Goal: Information Seeking & Learning: Check status

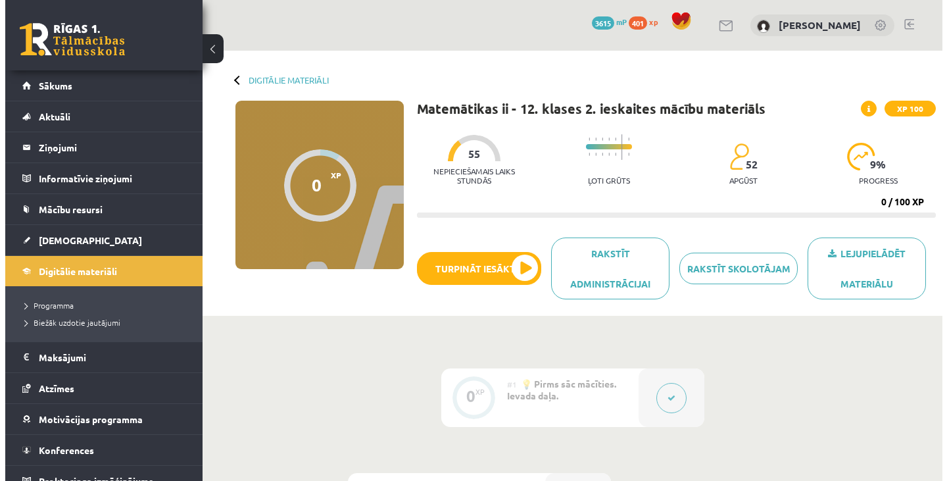
scroll to position [282, 0]
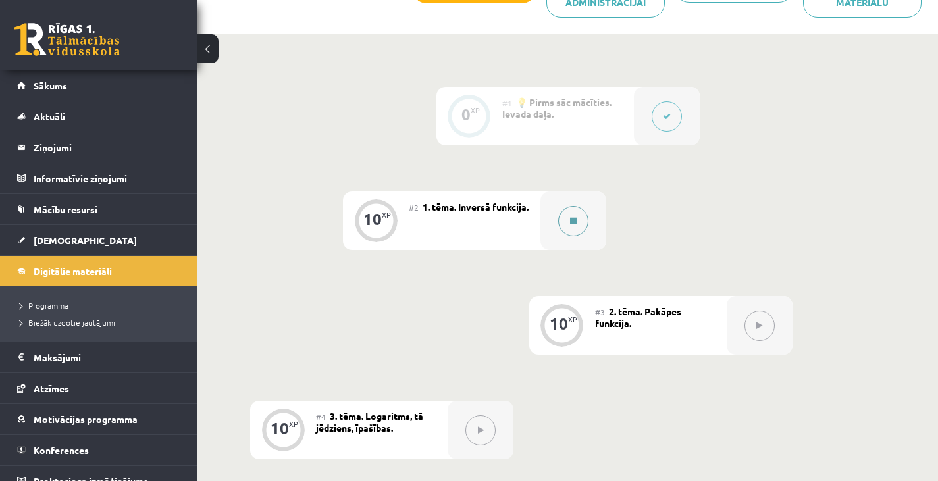
click at [565, 213] on button at bounding box center [573, 221] width 30 height 30
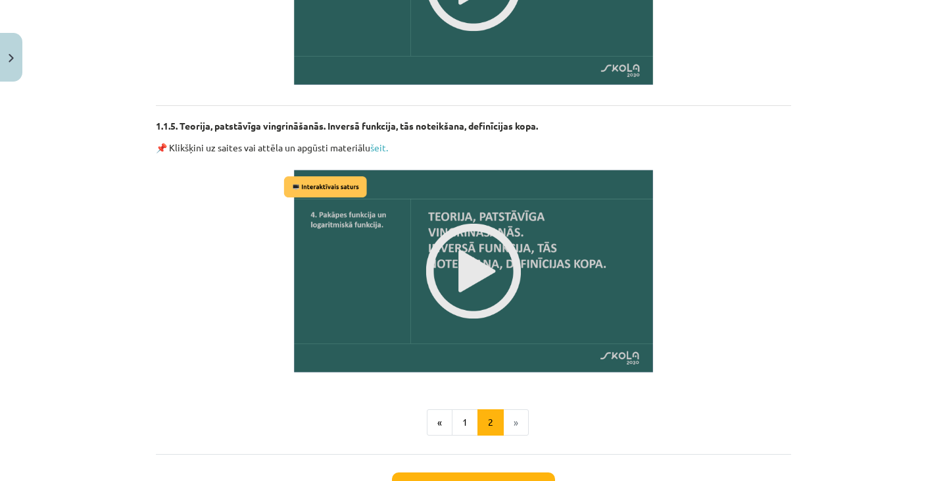
scroll to position [1653, 0]
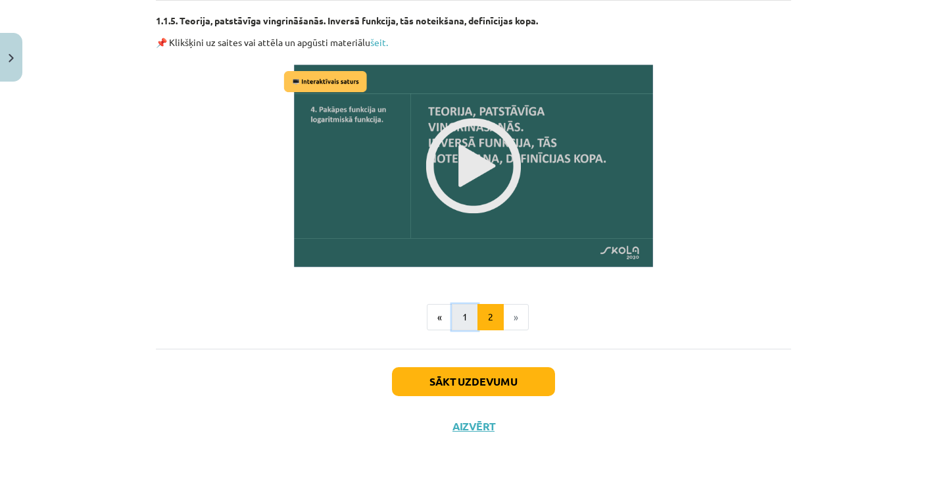
click at [455, 306] on button "1" at bounding box center [465, 317] width 26 height 26
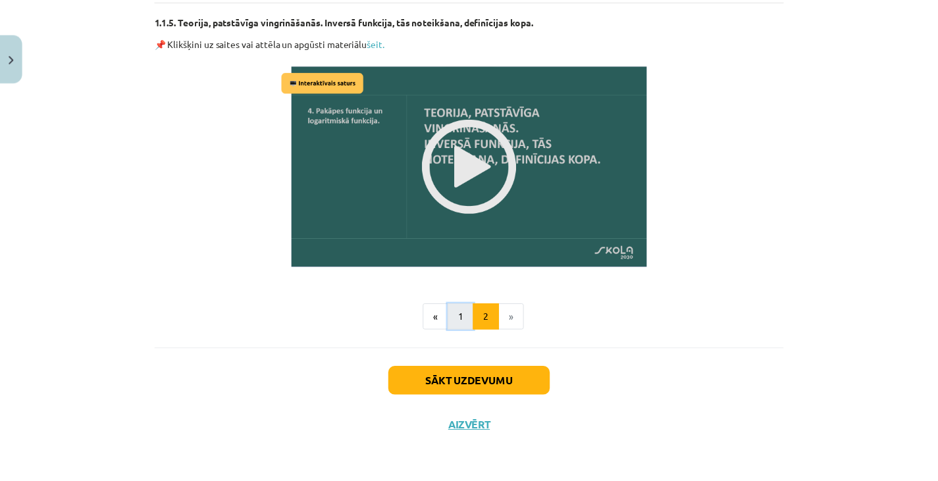
scroll to position [201, 0]
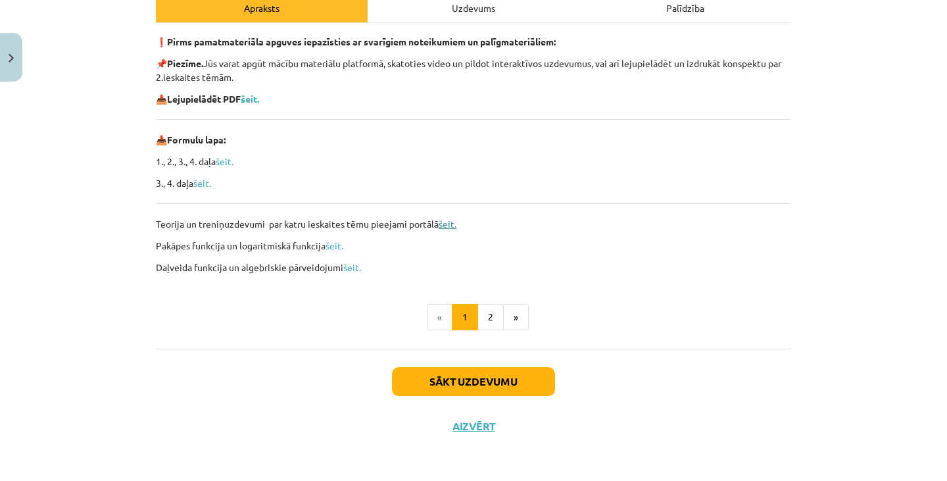
click at [444, 222] on link "šeit." at bounding box center [448, 224] width 18 height 12
click at [256, 98] on b "šeit." at bounding box center [250, 99] width 18 height 12
click at [443, 222] on link "šeit." at bounding box center [448, 224] width 18 height 12
click at [331, 246] on link "šeit." at bounding box center [335, 245] width 18 height 12
click at [349, 270] on link "šeit." at bounding box center [352, 267] width 18 height 12
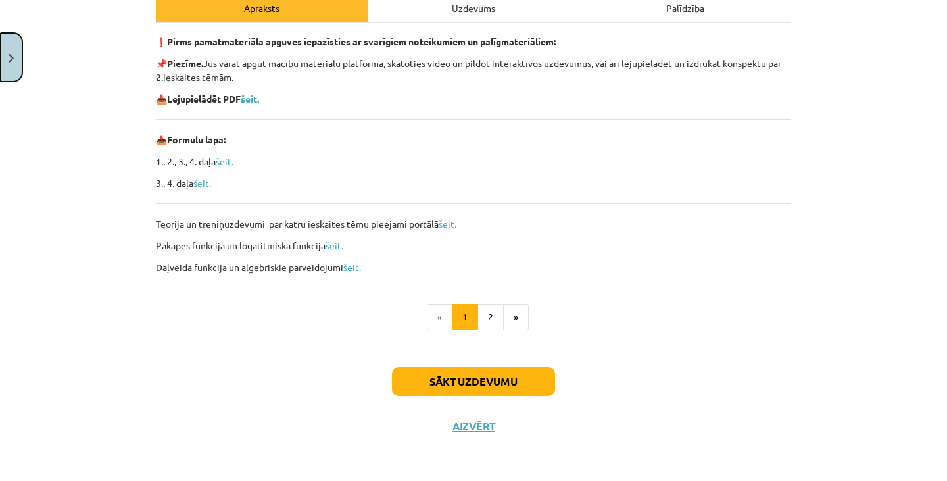
click at [8, 57] on button "Close" at bounding box center [11, 57] width 22 height 49
click at [78, 86] on link "Sākums" at bounding box center [99, 85] width 164 height 30
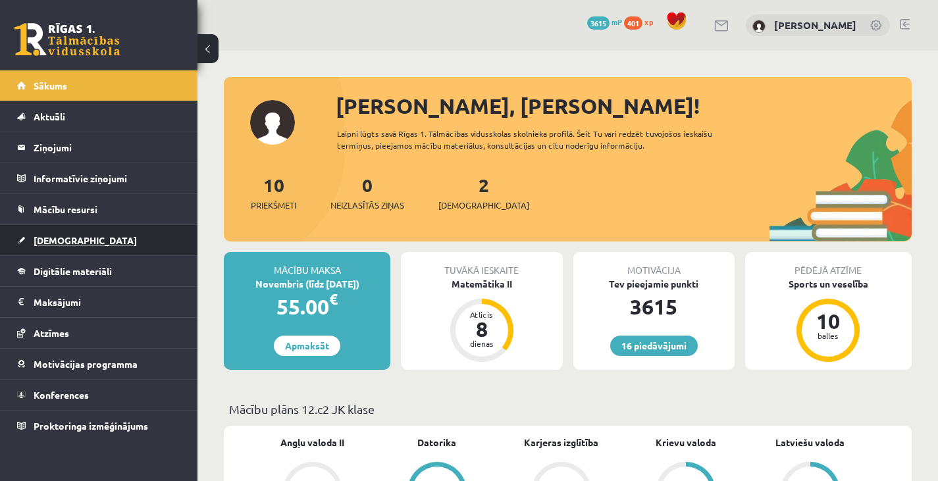
click at [93, 241] on link "[DEMOGRAPHIC_DATA]" at bounding box center [99, 240] width 164 height 30
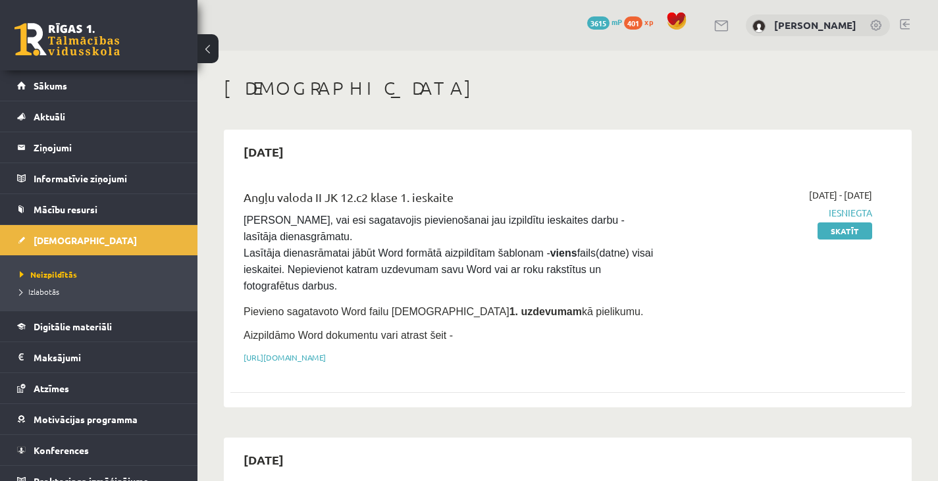
click at [41, 301] on ul "Neizpildītās [GEOGRAPHIC_DATA]" at bounding box center [98, 282] width 197 height 55
click at [44, 299] on li "Izlabotās" at bounding box center [102, 291] width 164 height 17
click at [55, 291] on span "Izlabotās" at bounding box center [43, 291] width 46 height 11
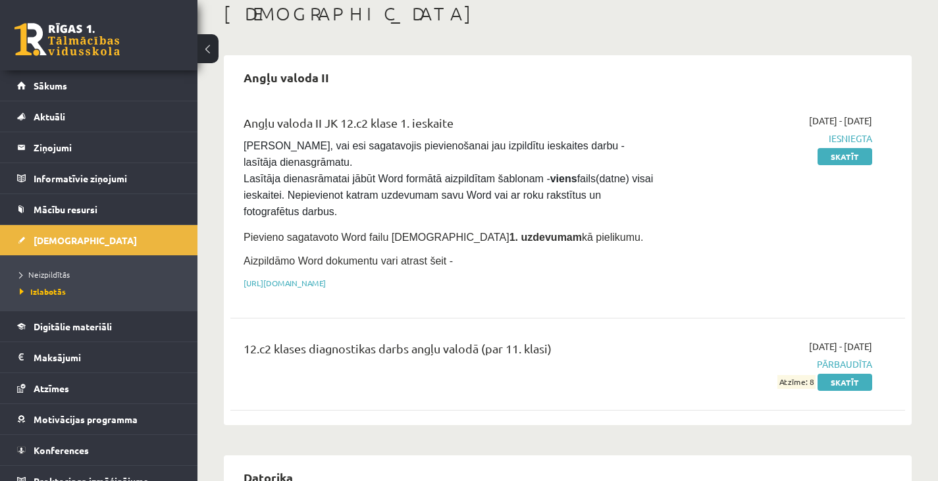
scroll to position [83, 0]
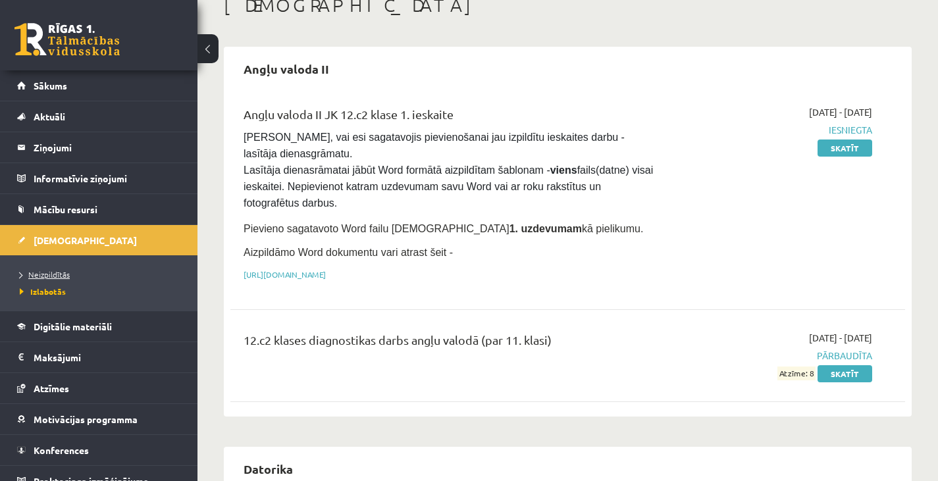
click at [45, 272] on span "Neizpildītās" at bounding box center [45, 274] width 50 height 11
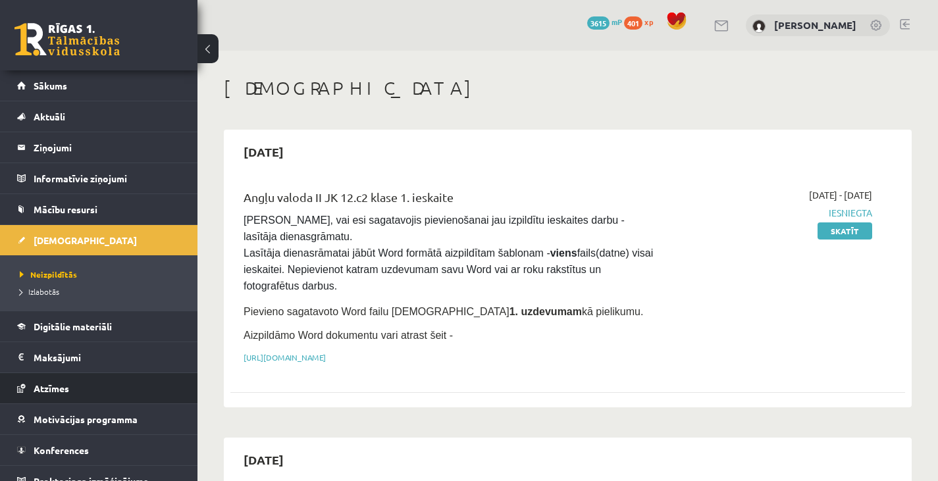
scroll to position [15, 0]
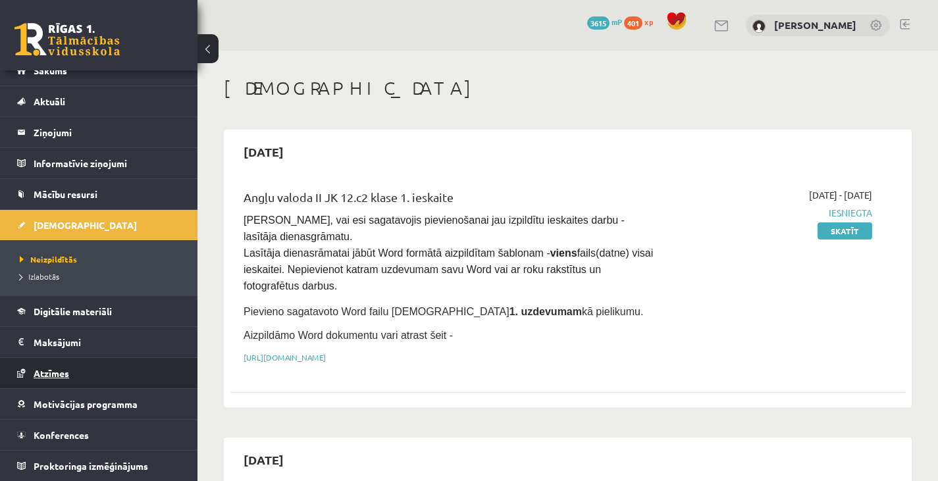
click at [79, 381] on link "Atzīmes" at bounding box center [99, 373] width 164 height 30
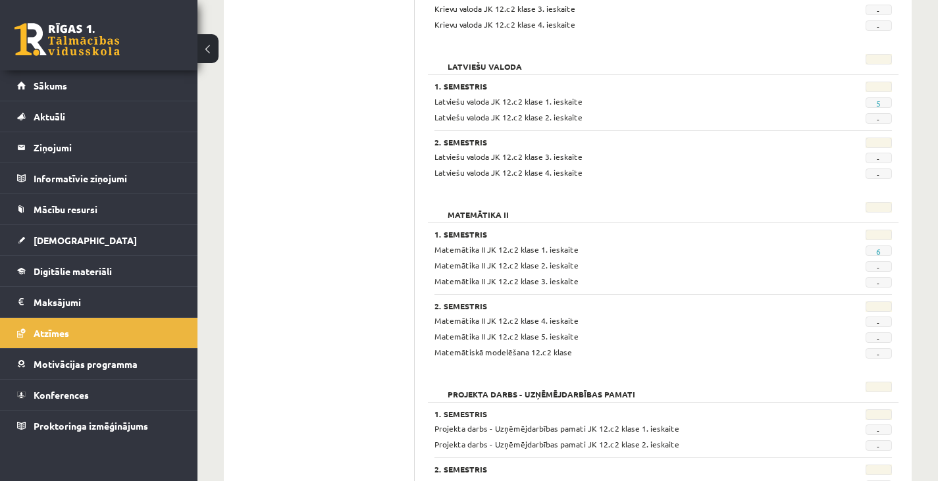
scroll to position [608, 0]
click at [878, 249] on link "6" at bounding box center [878, 249] width 5 height 11
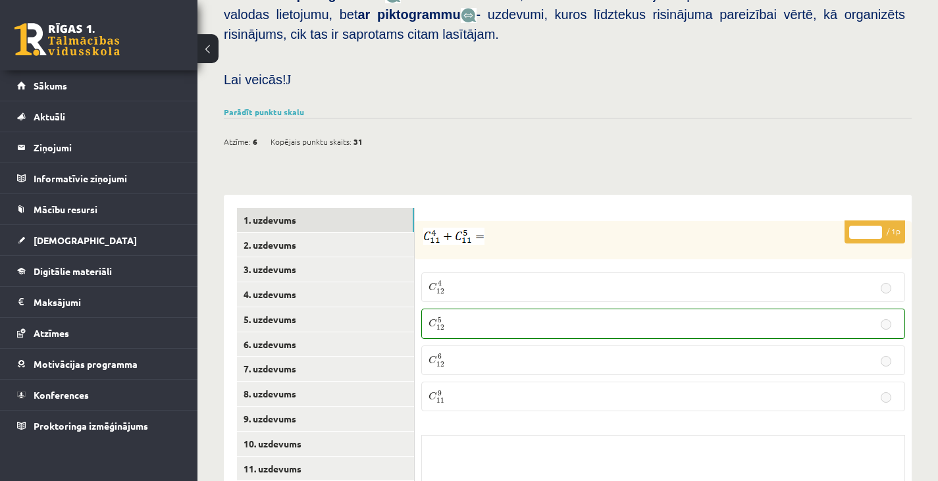
scroll to position [481, 0]
click at [284, 107] on link "Parādīt punktu skalu" at bounding box center [264, 112] width 80 height 11
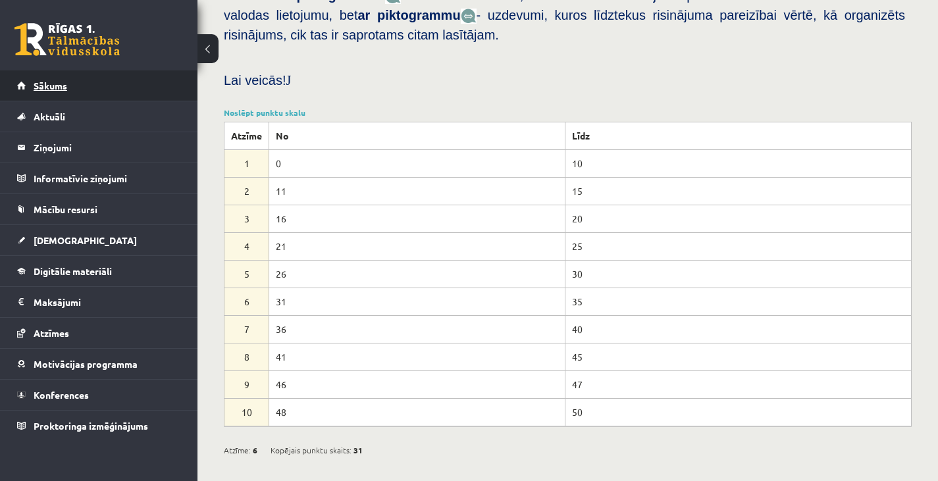
click at [127, 89] on link "Sākums" at bounding box center [99, 85] width 164 height 30
